Goal: Transaction & Acquisition: Purchase product/service

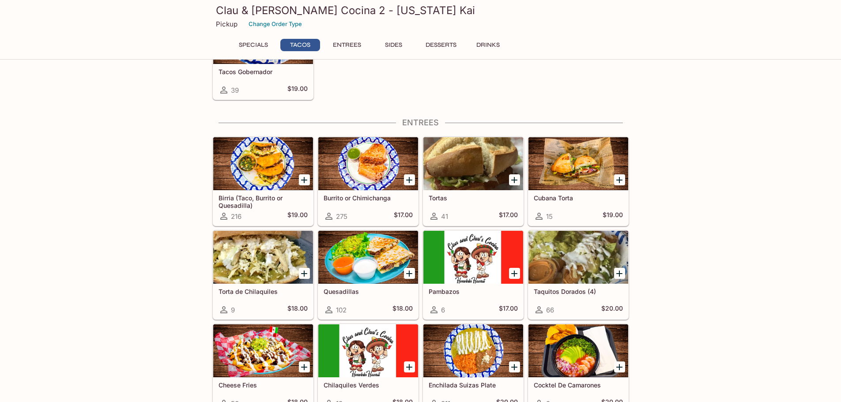
scroll to position [353, 0]
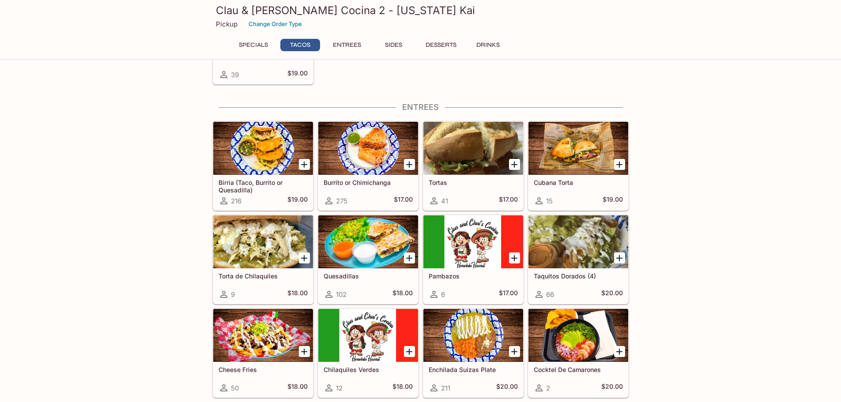
click at [375, 159] on div at bounding box center [368, 148] width 100 height 53
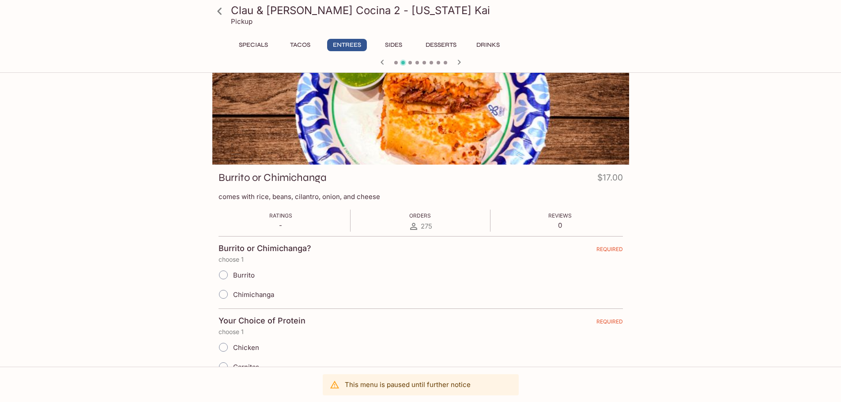
scroll to position [44, 0]
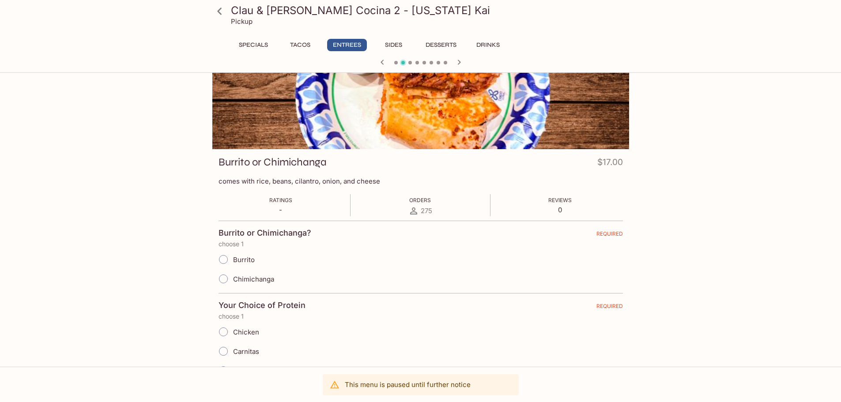
click at [223, 259] on input "Burrito" at bounding box center [223, 259] width 19 height 19
radio input "true"
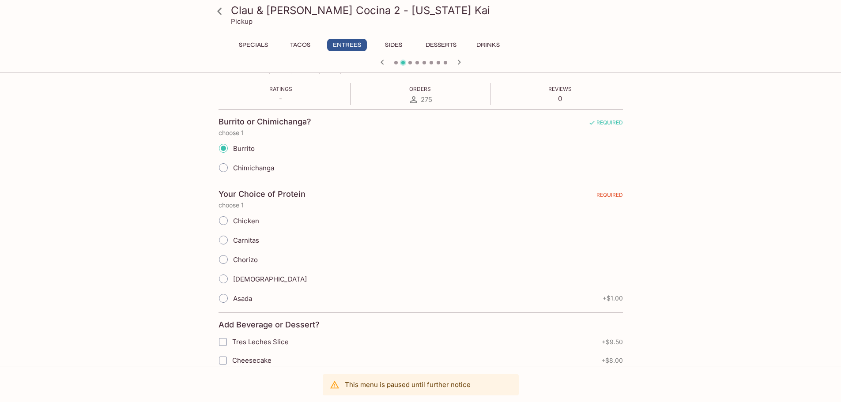
scroll to position [177, 0]
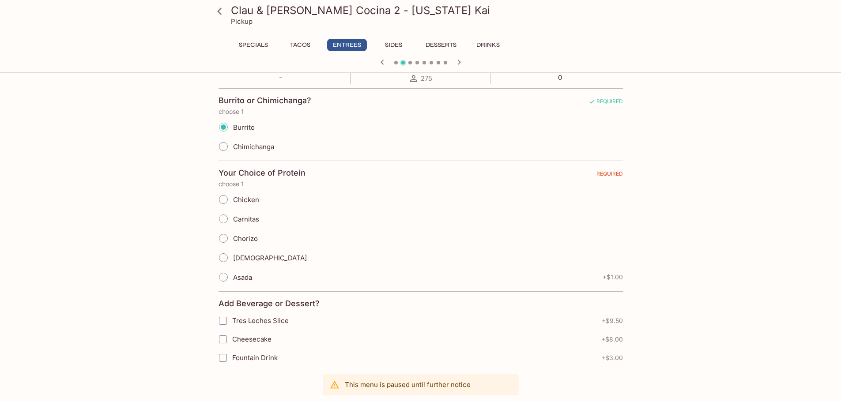
click at [221, 277] on input "Asada" at bounding box center [223, 277] width 19 height 19
radio input "true"
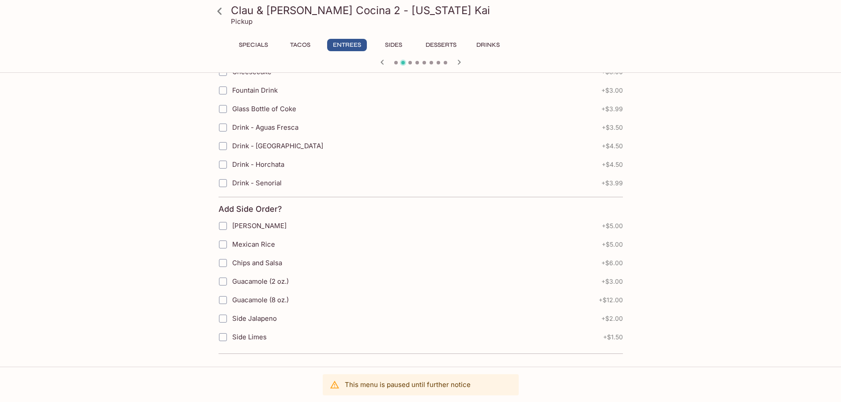
scroll to position [445, 0]
click at [223, 265] on input "Chips and Salsa" at bounding box center [223, 263] width 18 height 18
checkbox input "true"
